Goal: Find specific page/section

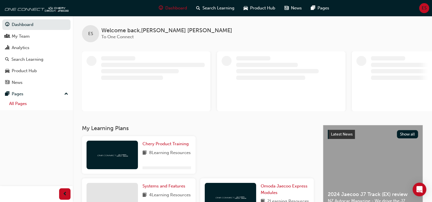
click at [13, 104] on link "All Pages" at bounding box center [39, 103] width 64 height 9
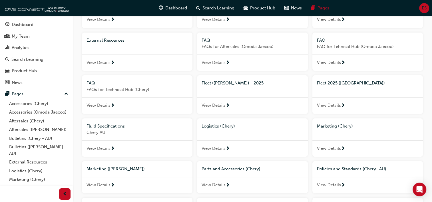
scroll to position [114, 0]
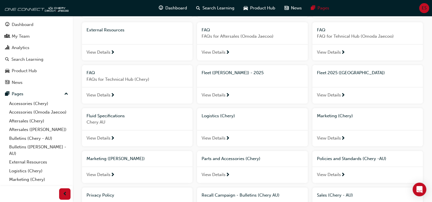
click at [321, 72] on span "Fleet 2025 ([GEOGRAPHIC_DATA])" at bounding box center [351, 72] width 68 height 5
